Goal: Task Accomplishment & Management: Manage account settings

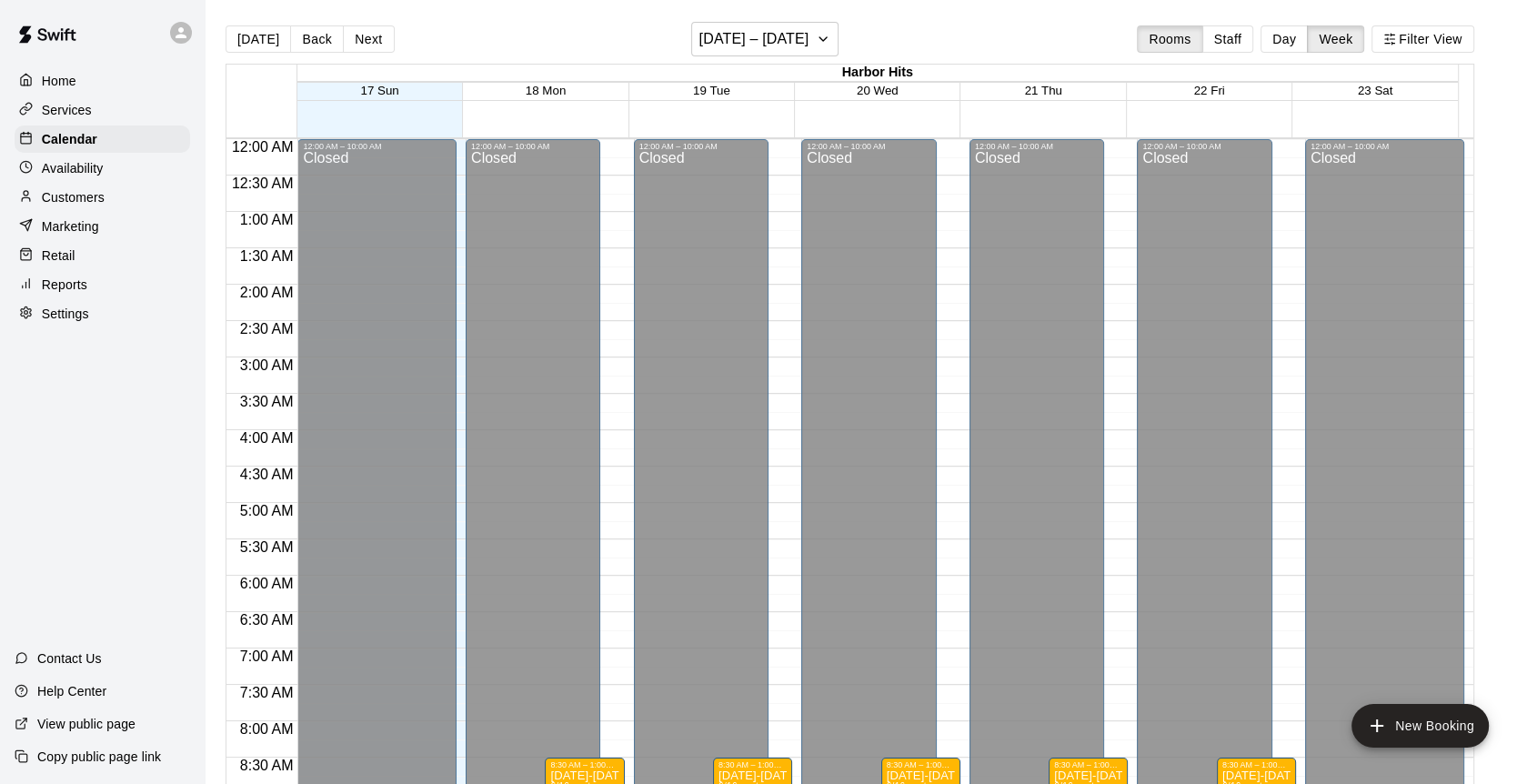
scroll to position [719, 0]
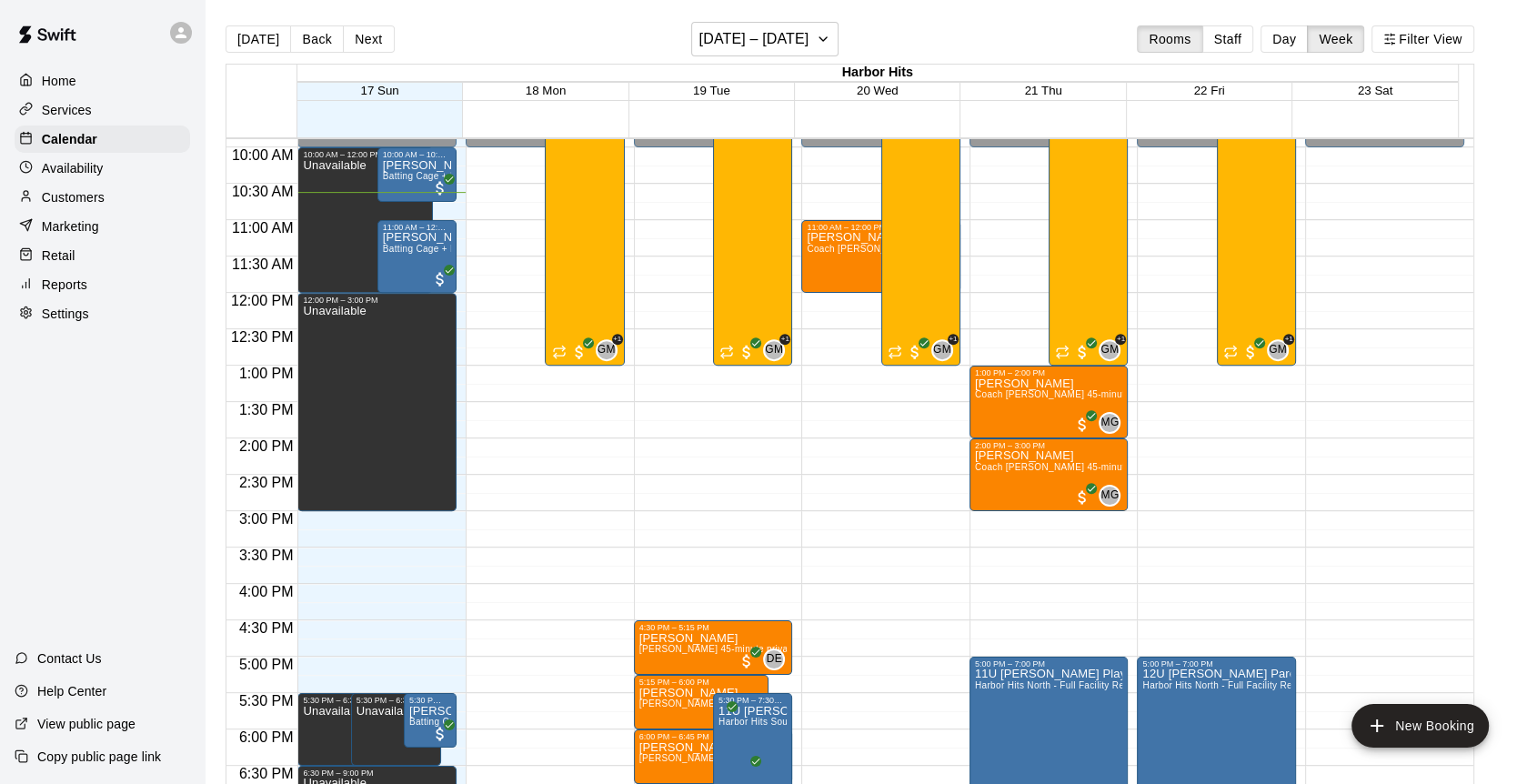
click at [1307, 43] on button "Day" at bounding box center [1284, 39] width 47 height 28
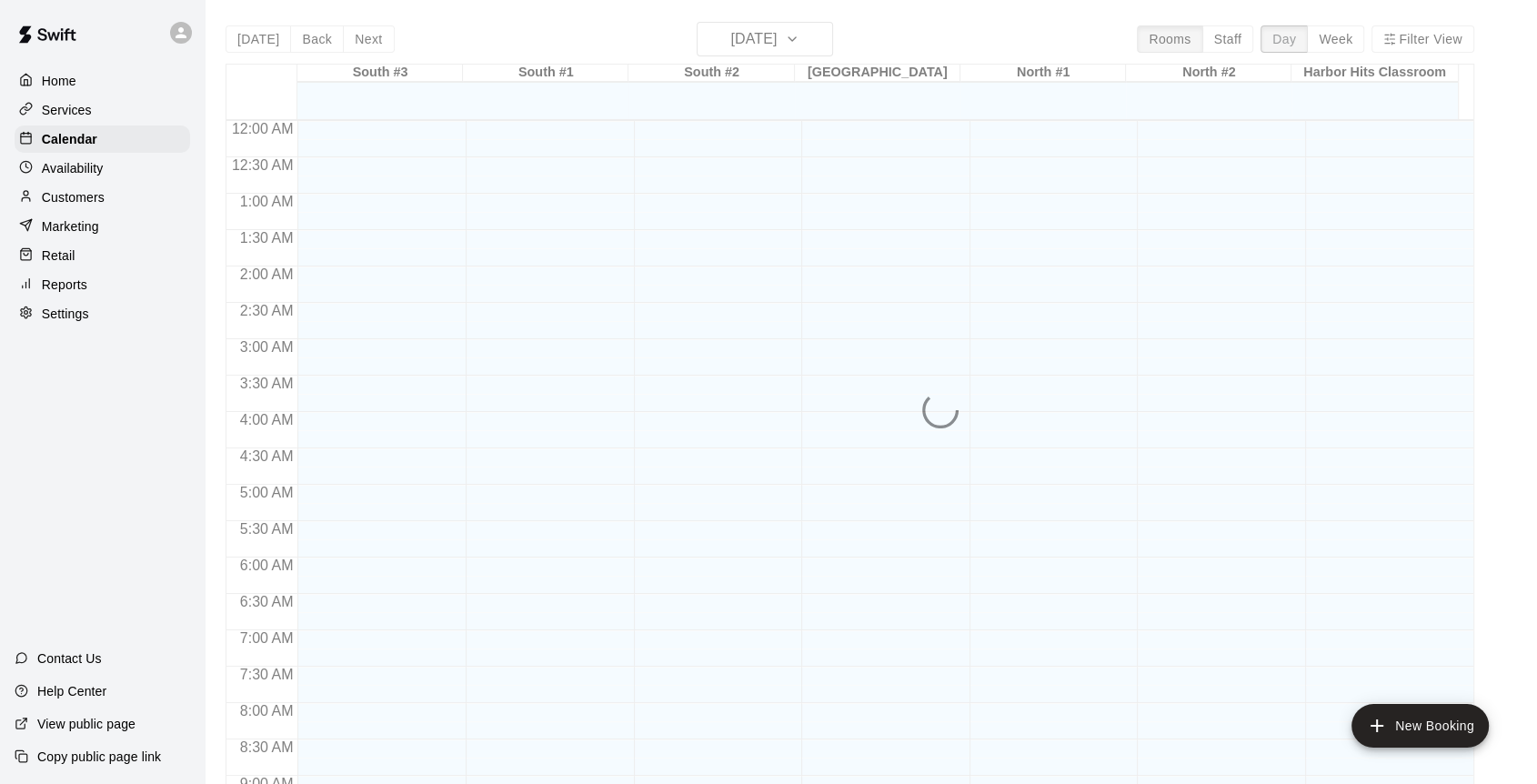
scroll to position [772, 0]
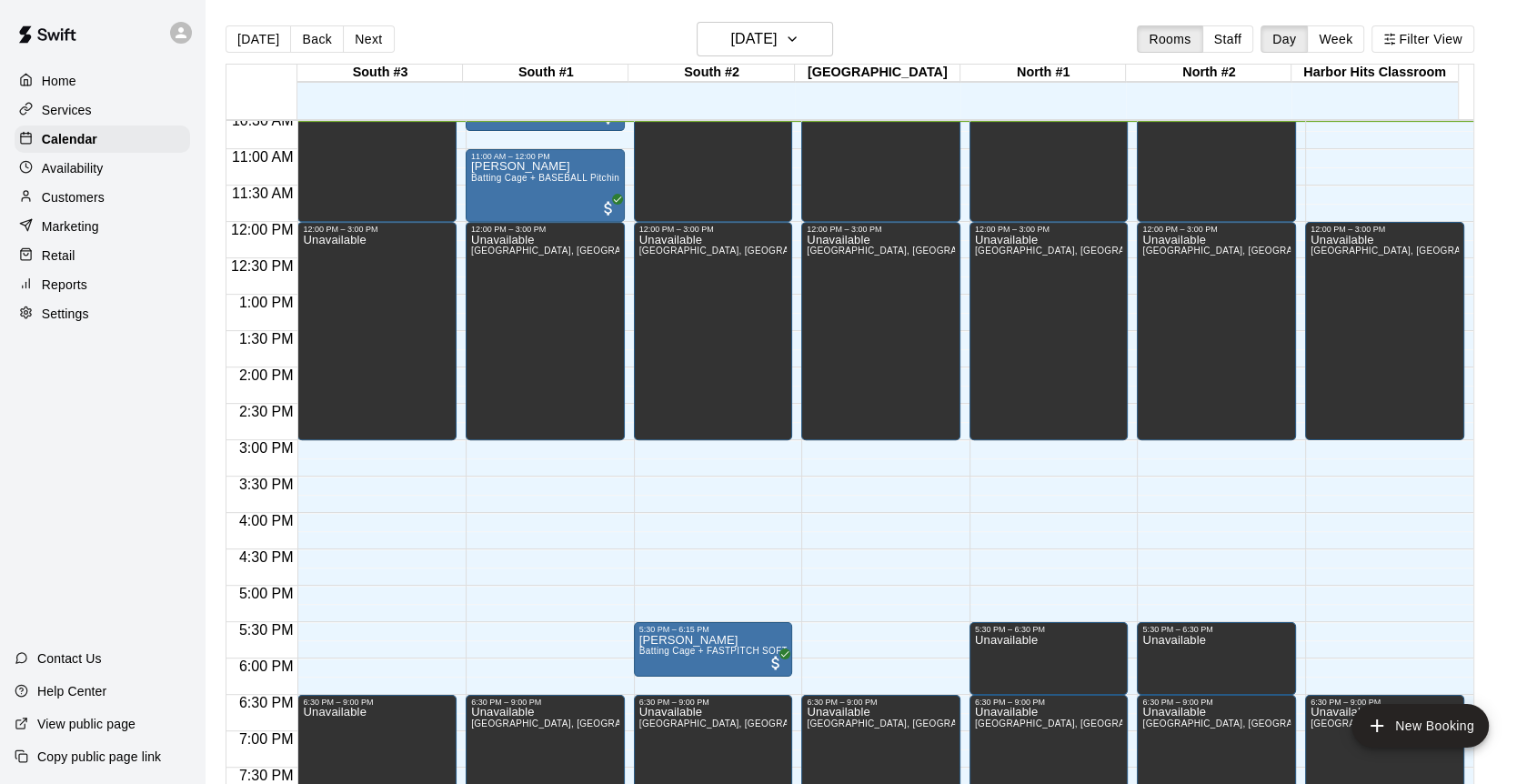
click at [544, 174] on span "Batting Cage + BASEBALL Pitching Machine (Manual feed)" at bounding box center [599, 178] width 256 height 10
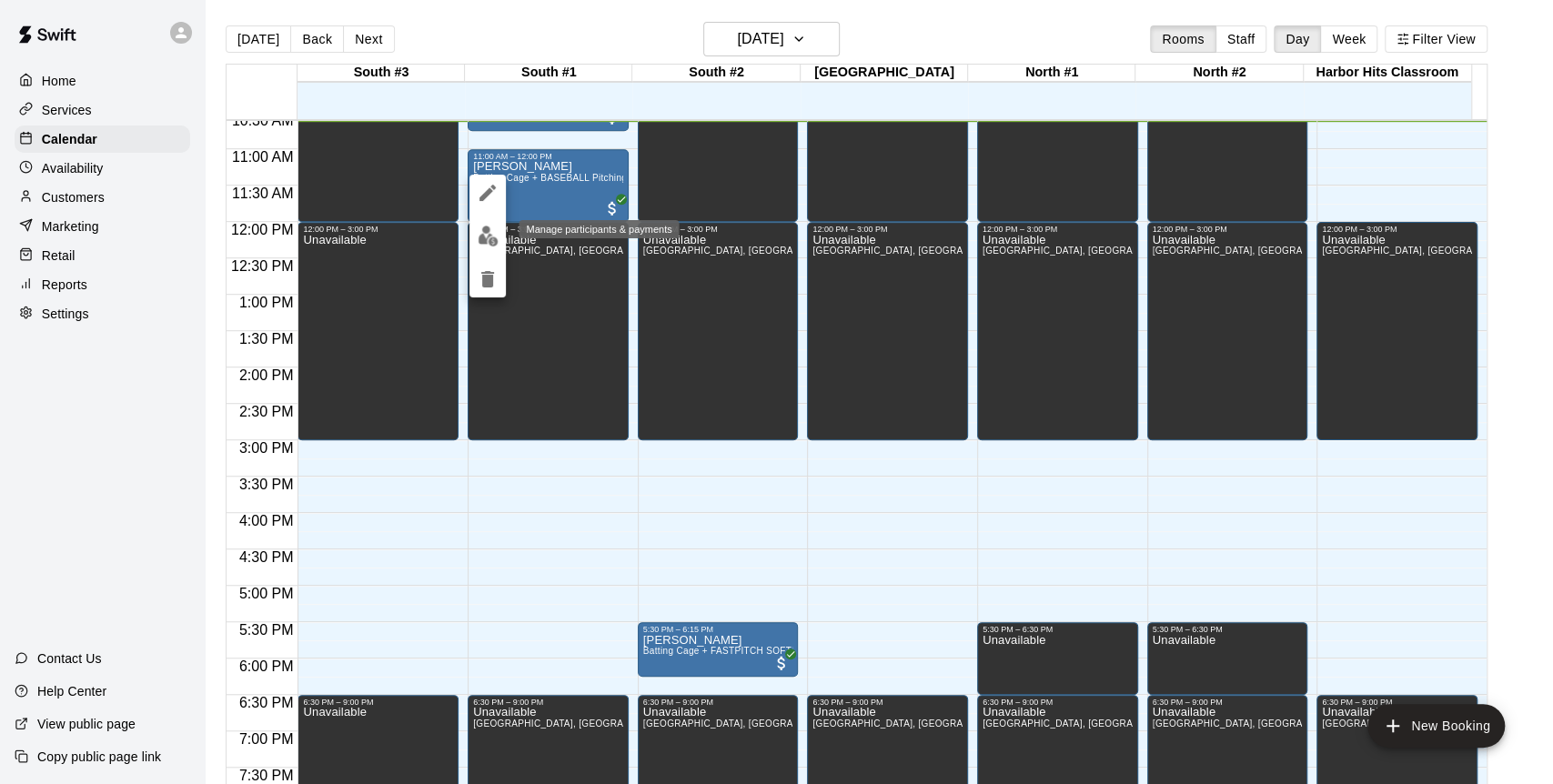
click at [486, 231] on img "edit" at bounding box center [487, 235] width 21 height 21
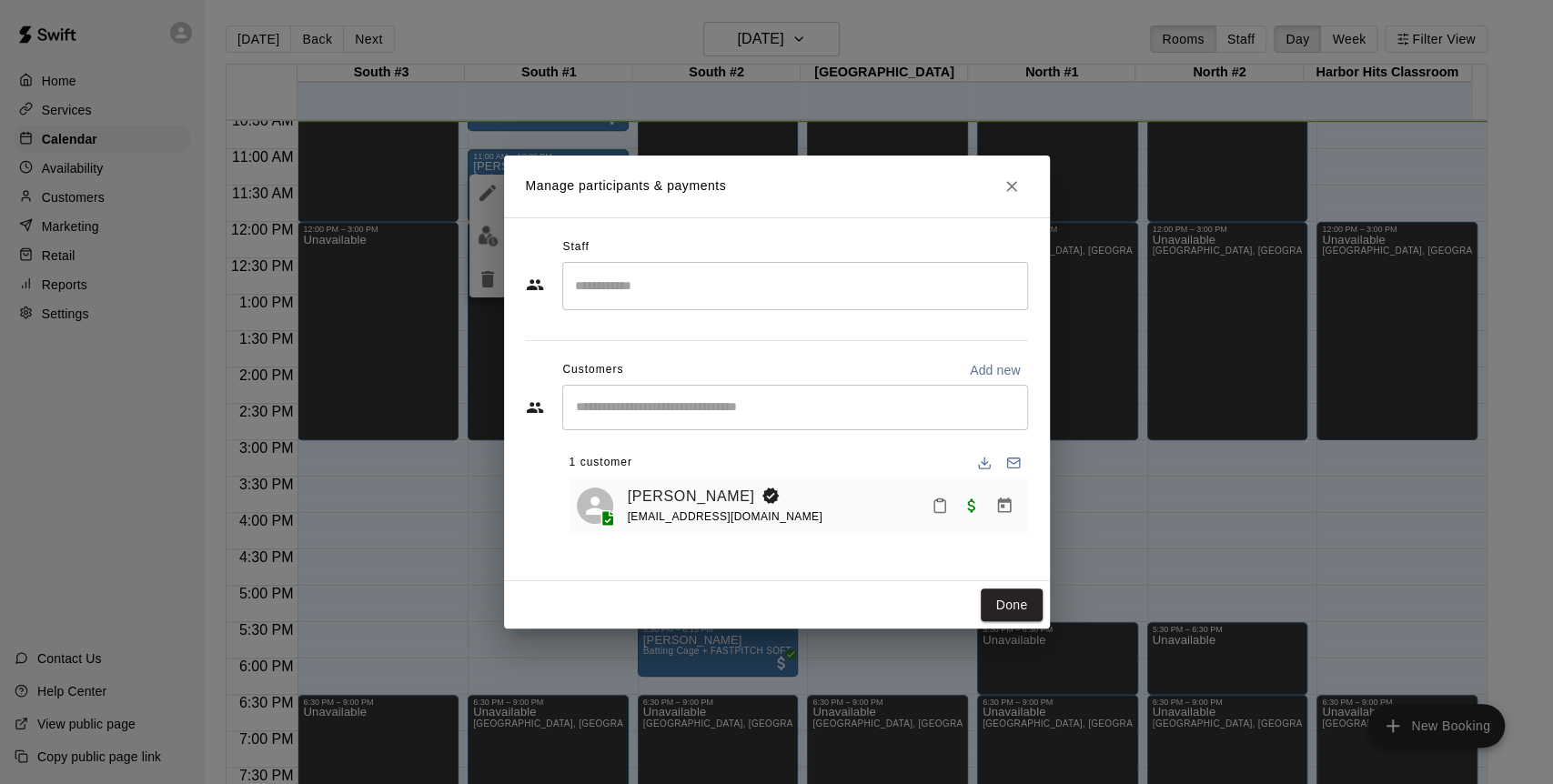
click at [634, 490] on link "[PERSON_NAME]" at bounding box center [691, 497] width 127 height 24
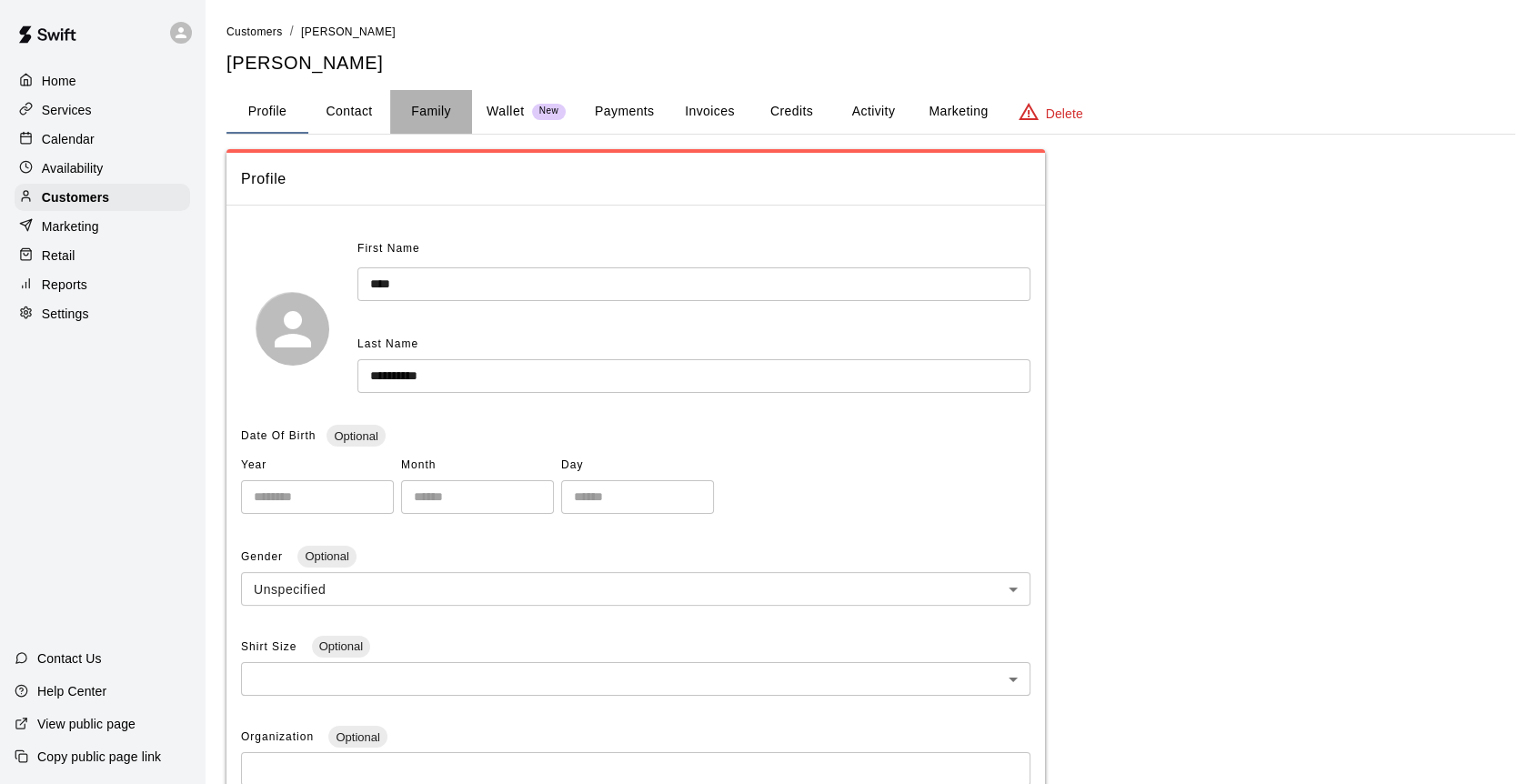
click at [429, 113] on button "Family" at bounding box center [431, 112] width 82 height 43
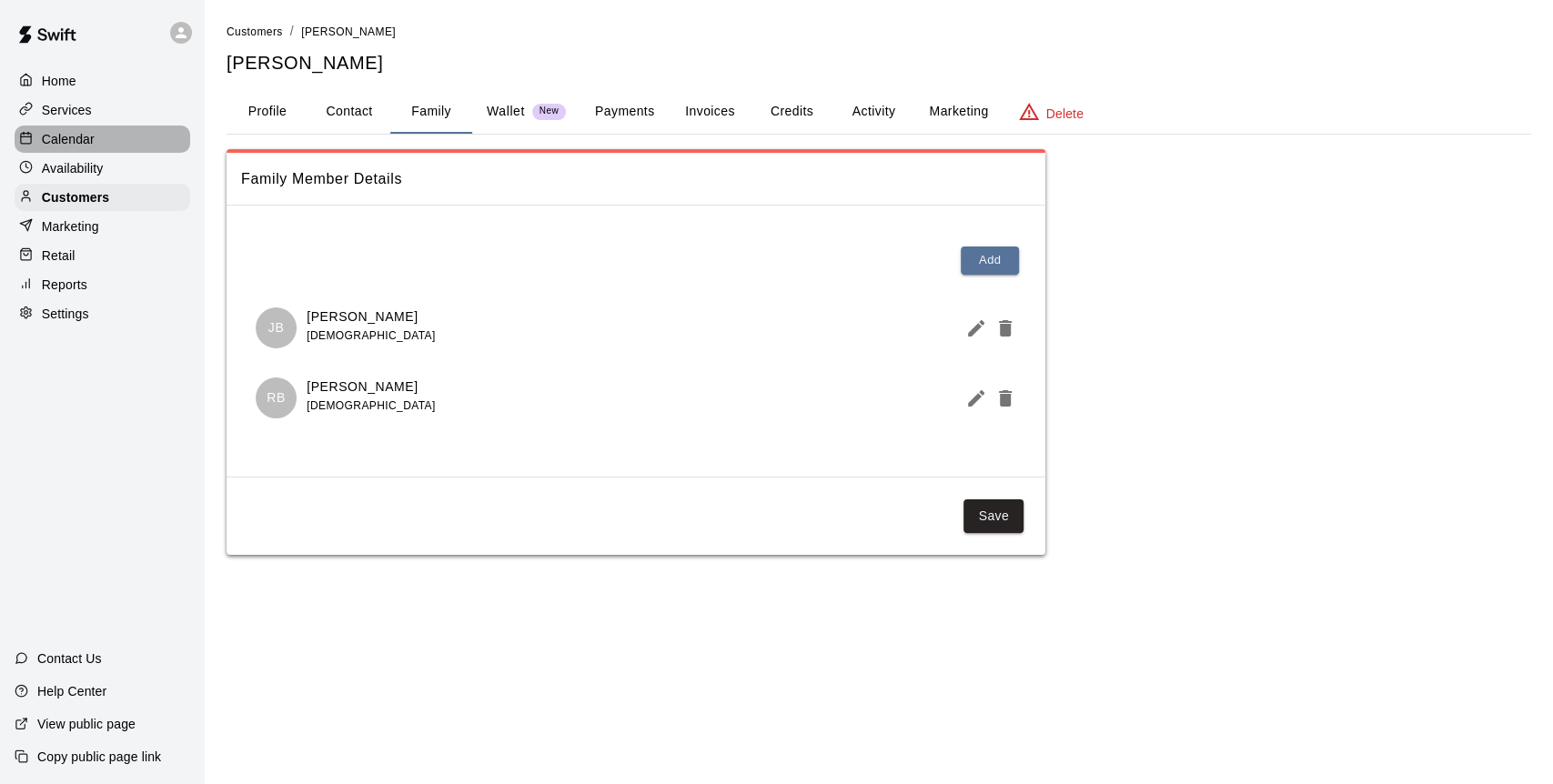
click at [69, 148] on p "Calendar" at bounding box center [67, 139] width 52 height 18
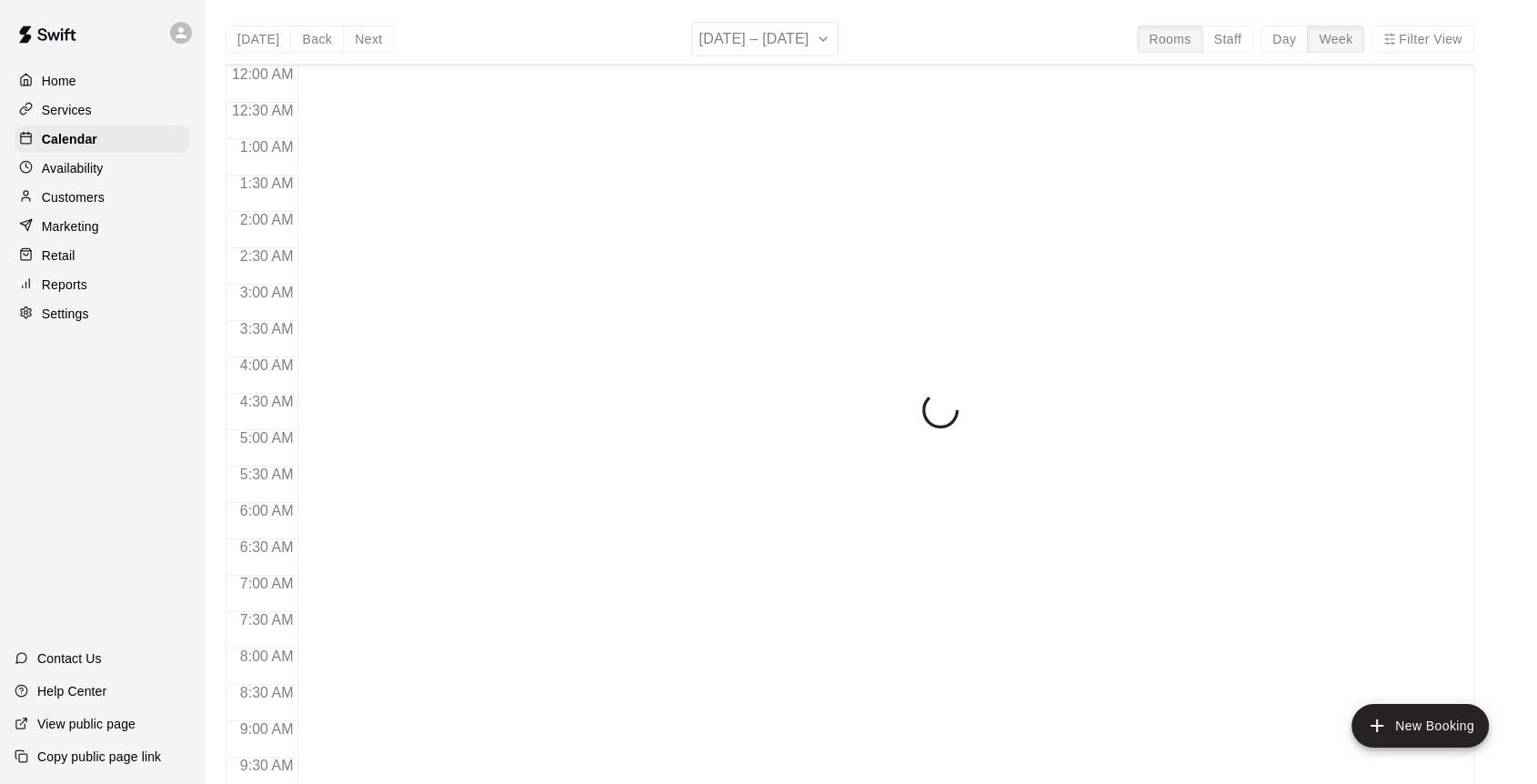
scroll to position [781, 0]
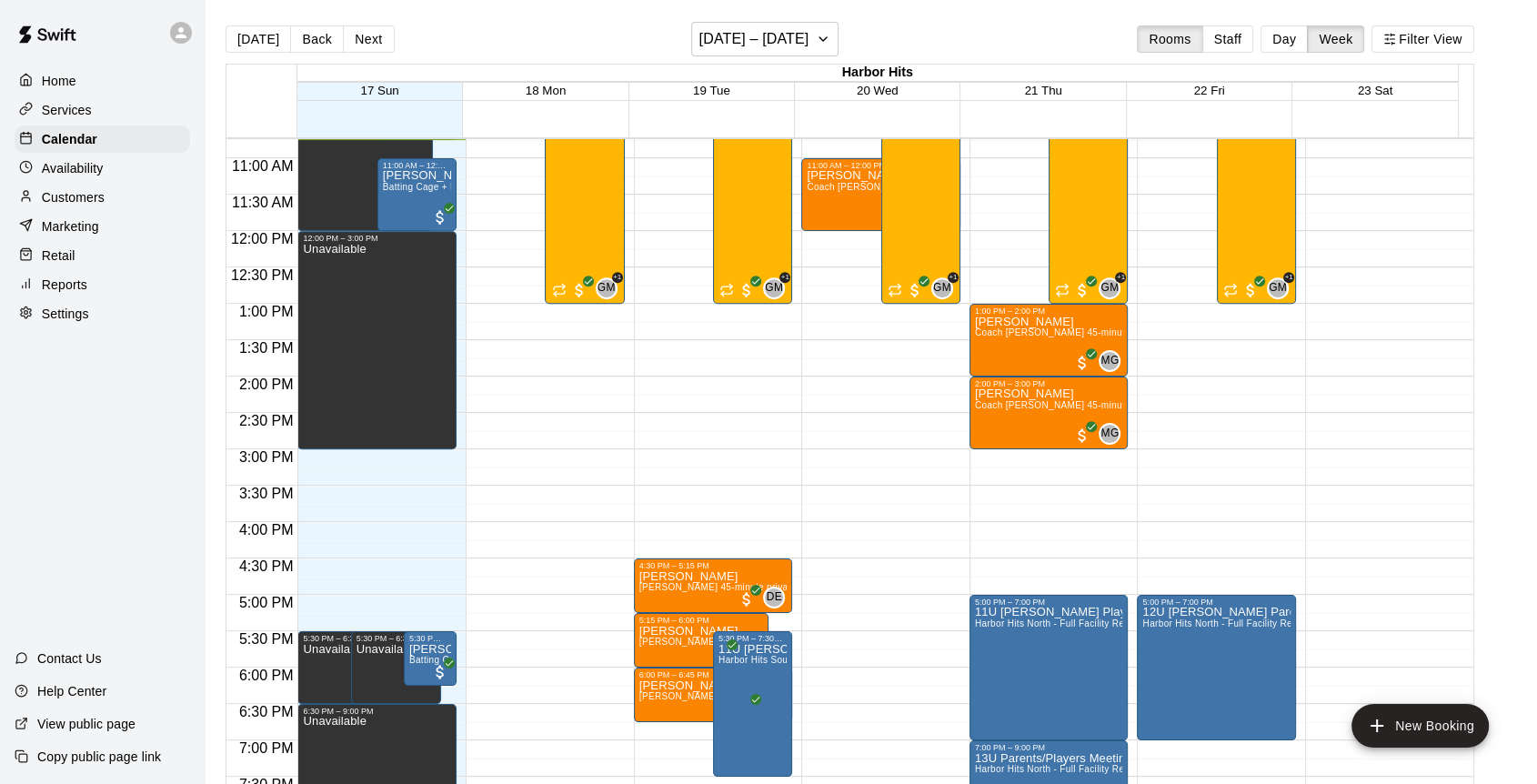
click at [1302, 39] on button "Day" at bounding box center [1284, 39] width 47 height 28
